Goal: Task Accomplishment & Management: Manage account settings

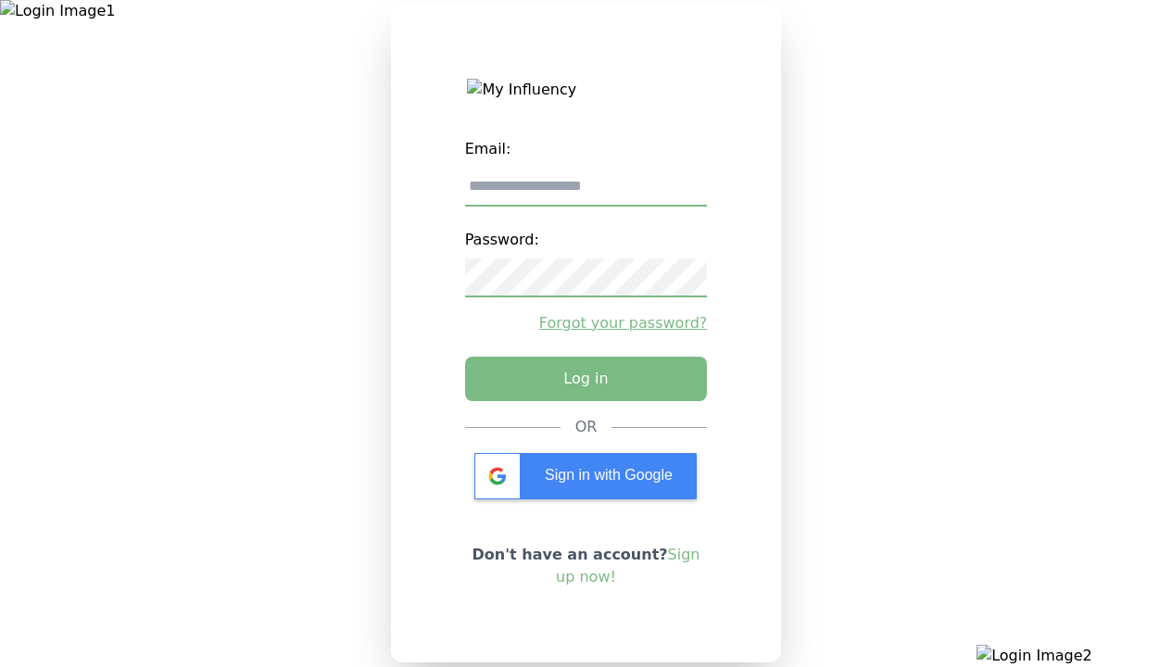
click at [586, 194] on input "email" at bounding box center [586, 187] width 243 height 39
type input "**********"
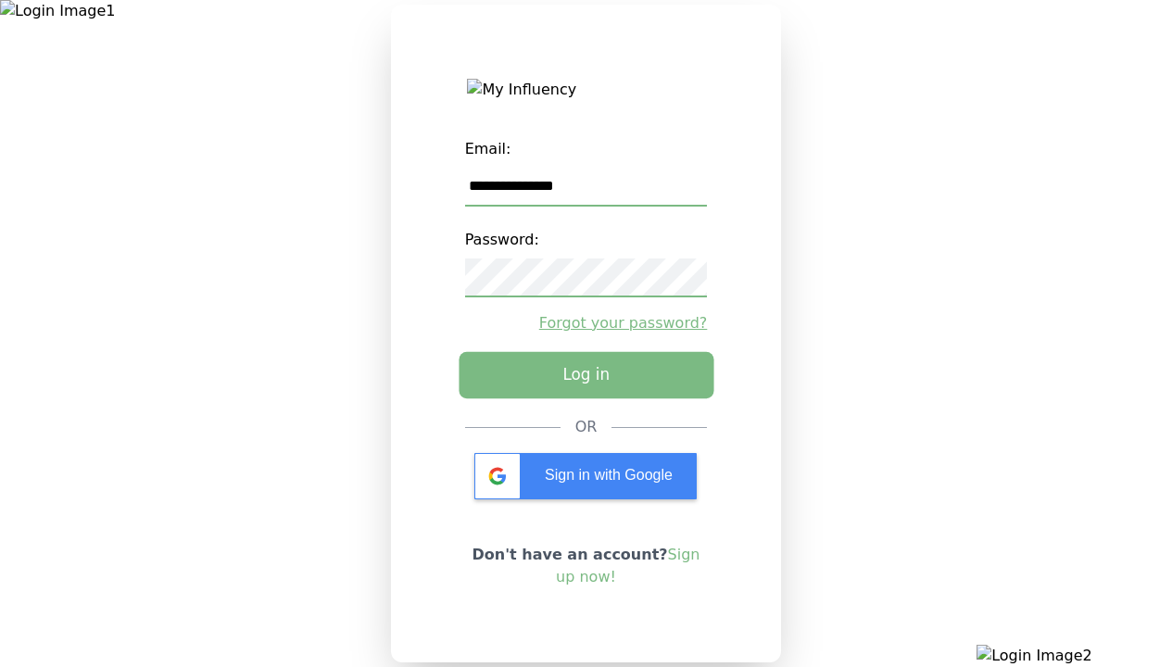
click at [586, 385] on button "Log in" at bounding box center [586, 375] width 255 height 46
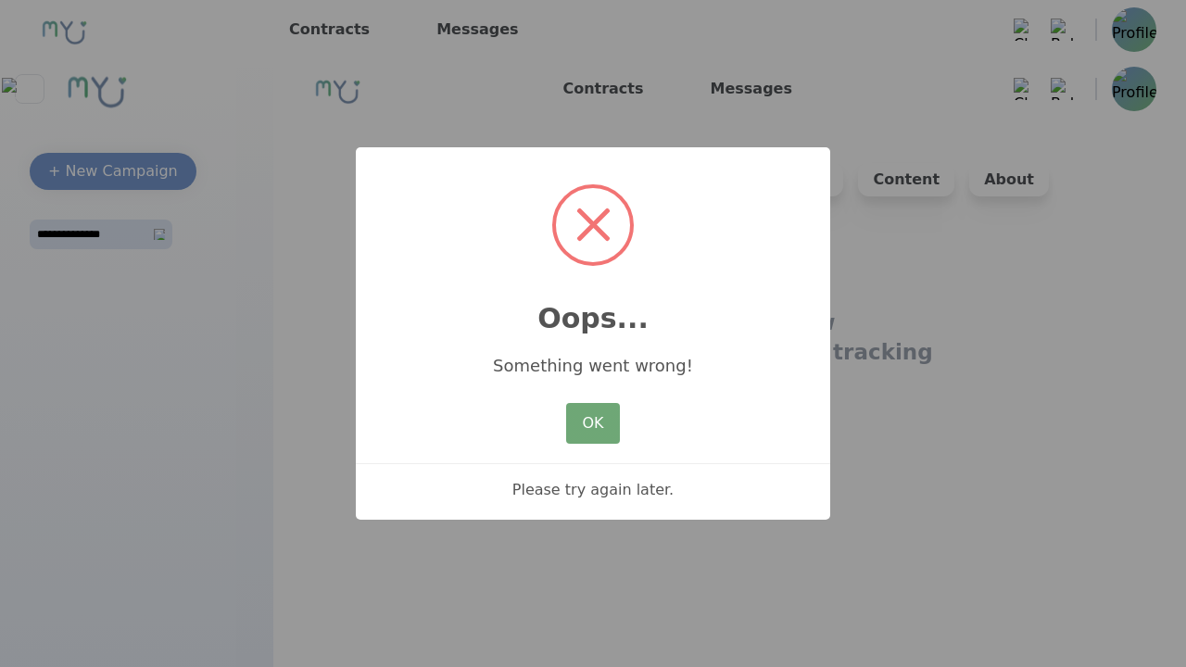
click at [576, 427] on button "OK" at bounding box center [593, 423] width 54 height 41
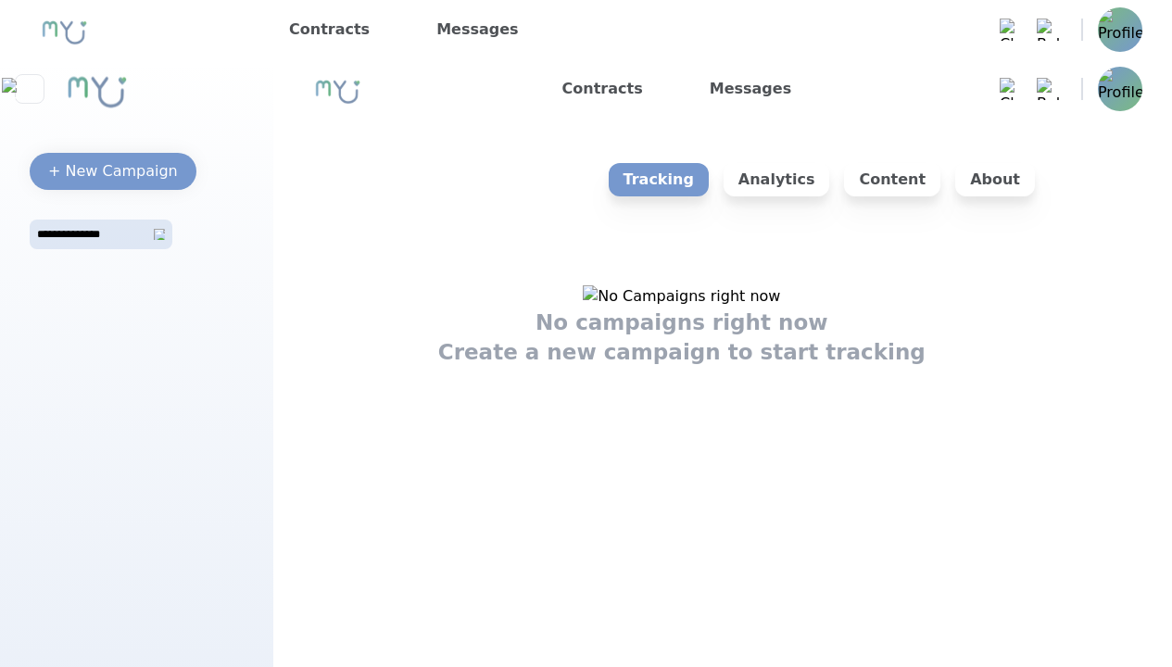
click at [1134, 41] on img at bounding box center [1120, 29] width 44 height 44
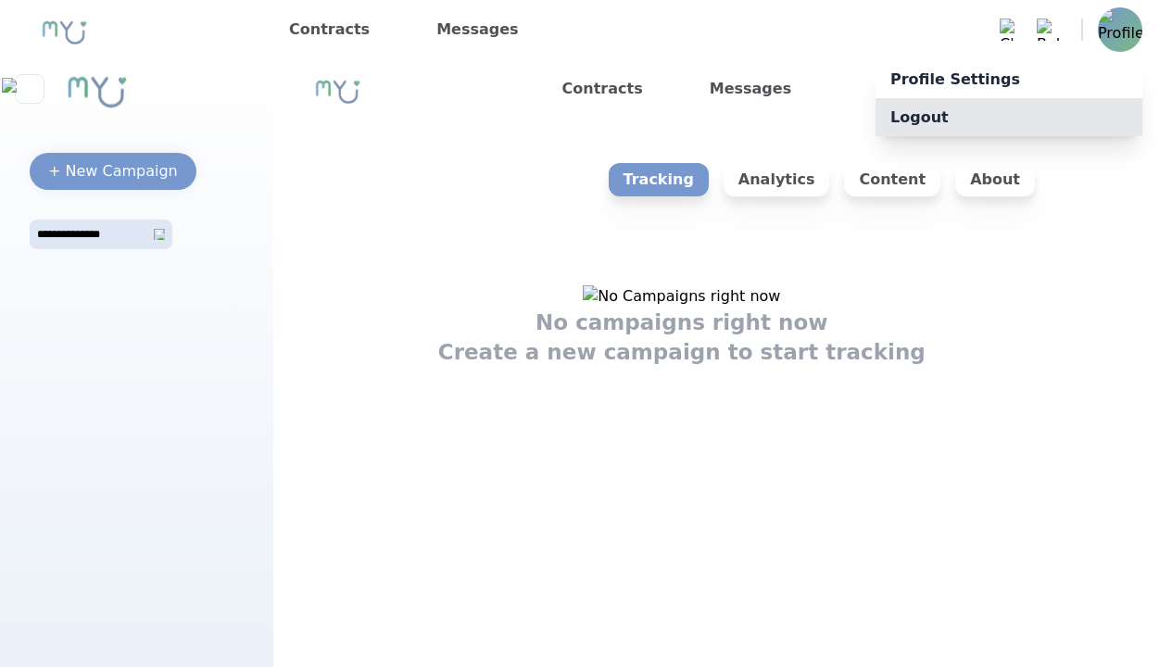
click at [1092, 105] on p "Logout" at bounding box center [1009, 117] width 267 height 38
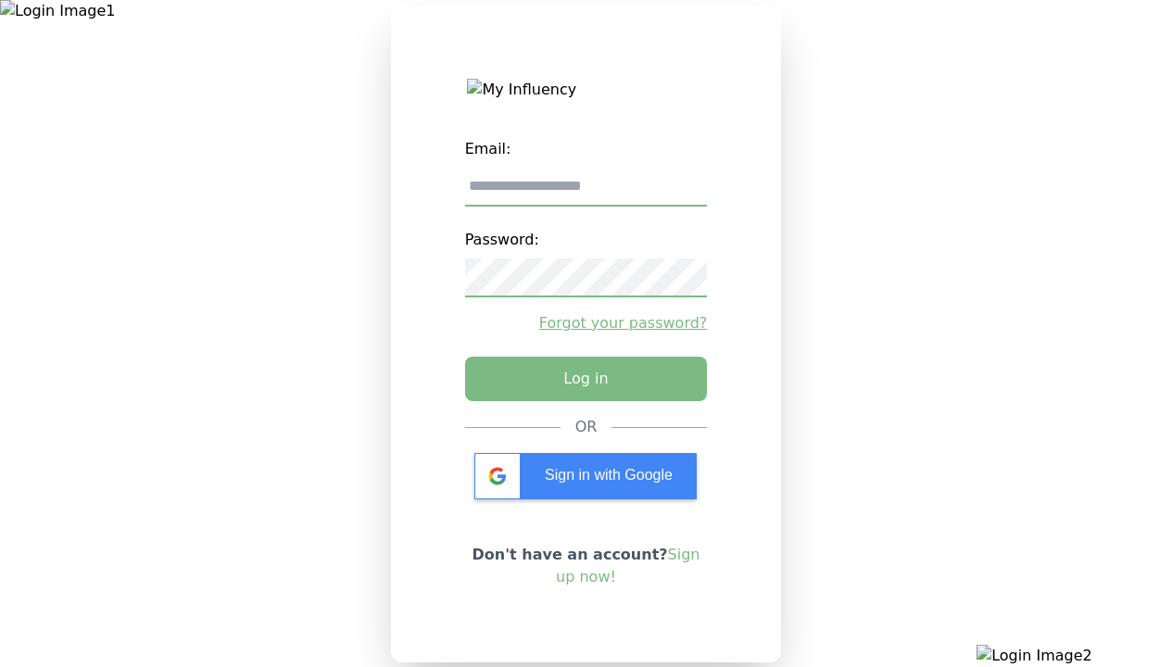
click at [267, 54] on div at bounding box center [195, 333] width 391 height 667
